Goal: Navigation & Orientation: Find specific page/section

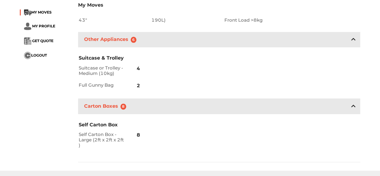
scroll to position [495, 0]
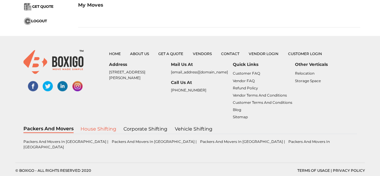
click at [103, 132] on link "House shifting" at bounding box center [98, 129] width 36 height 8
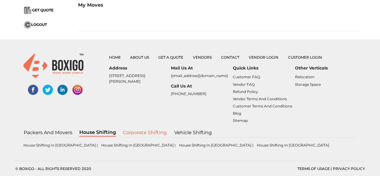
click at [143, 133] on link "Corporate shifting" at bounding box center [144, 132] width 44 height 8
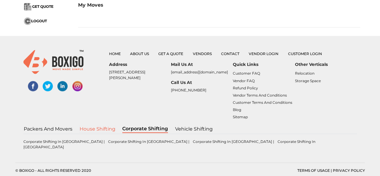
click at [98, 132] on link "House shifting" at bounding box center [97, 129] width 36 height 8
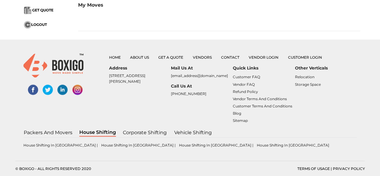
scroll to position [495, 0]
drag, startPoint x: 110, startPoint y: 77, endPoint x: 144, endPoint y: 105, distance: 43.3
click at [142, 84] on p "No. 26/10, 6th Cross, Ramanna Compound, Mangammanapalya, Bommanahalli, HSR Layo…" at bounding box center [140, 78] width 62 height 11
click at [168, 110] on div "Address No. 26/10, 6th Cross, Ramanna Compound, Mangammanapalya, Bommanahalli, …" at bounding box center [140, 96] width 62 height 63
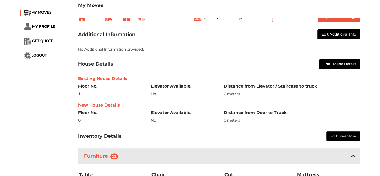
scroll to position [0, 0]
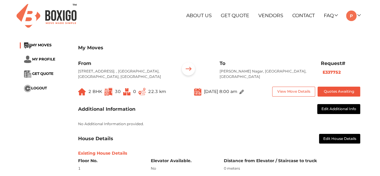
click at [57, 28] on div "About Us Get Quote Vendors Contact FAQ Customer FAQ Vendor FAQ My Moves My Prof…" at bounding box center [189, 16] width 349 height 32
click at [58, 19] on img at bounding box center [47, 16] width 60 height 24
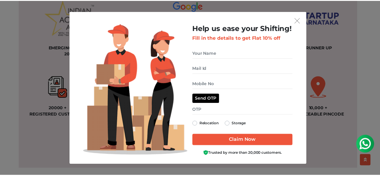
scroll to position [480, 0]
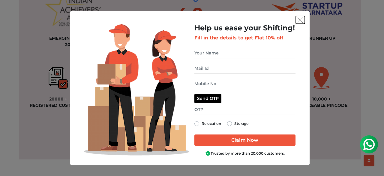
click at [304, 22] on button "get free quote dialog" at bounding box center [300, 20] width 9 height 8
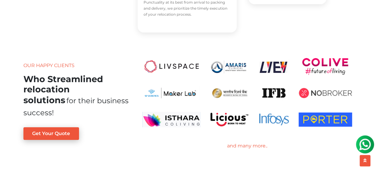
scroll to position [1081, 0]
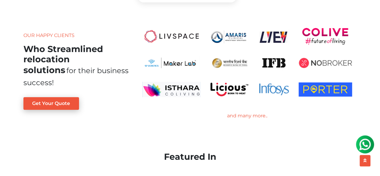
click at [251, 118] on div "and many more.." at bounding box center [247, 115] width 219 height 7
click at [254, 117] on div "and many more.." at bounding box center [247, 115] width 219 height 7
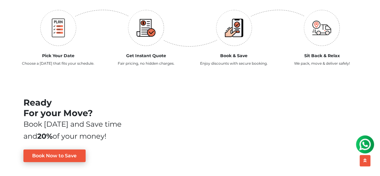
scroll to position [720, 0]
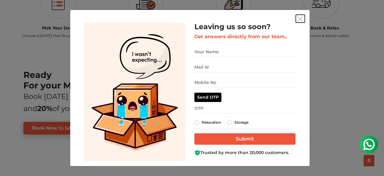
click at [300, 17] on img "get free quote dialog" at bounding box center [300, 18] width 5 height 5
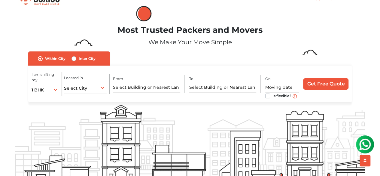
scroll to position [0, 0]
